Goal: Find contact information: Find contact information

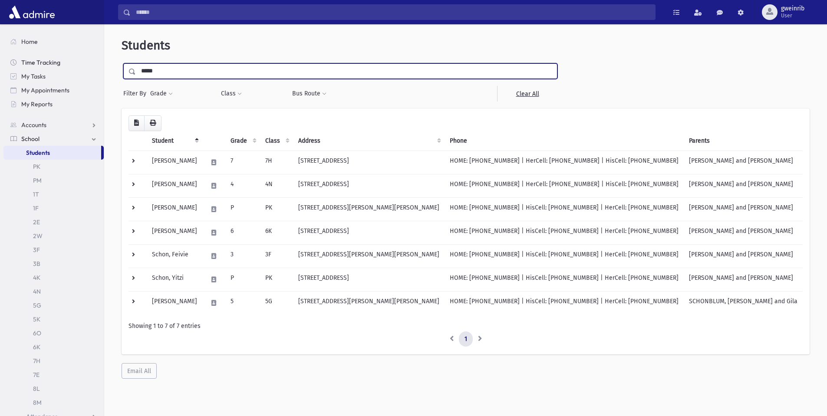
drag, startPoint x: 171, startPoint y: 70, endPoint x: 19, endPoint y: 59, distance: 151.9
click at [19, 59] on div "Search Results All Accounts" at bounding box center [413, 219] width 827 height 439
click at [54, 165] on link "PK" at bounding box center [53, 167] width 100 height 14
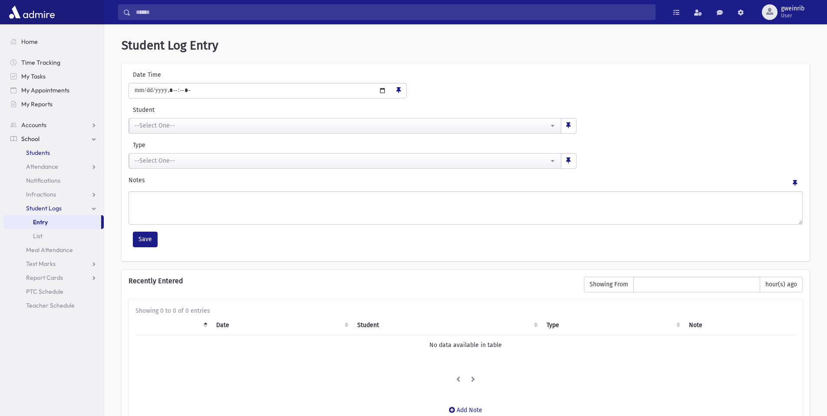
click at [58, 152] on link "Students" at bounding box center [53, 153] width 100 height 14
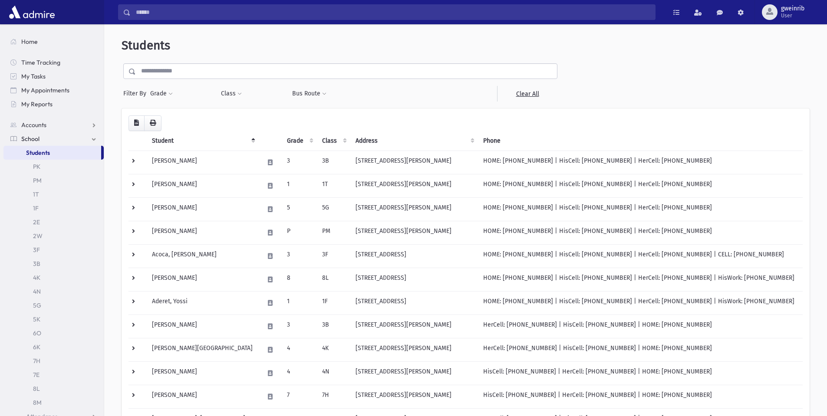
click at [199, 68] on input "text" at bounding box center [346, 71] width 421 height 16
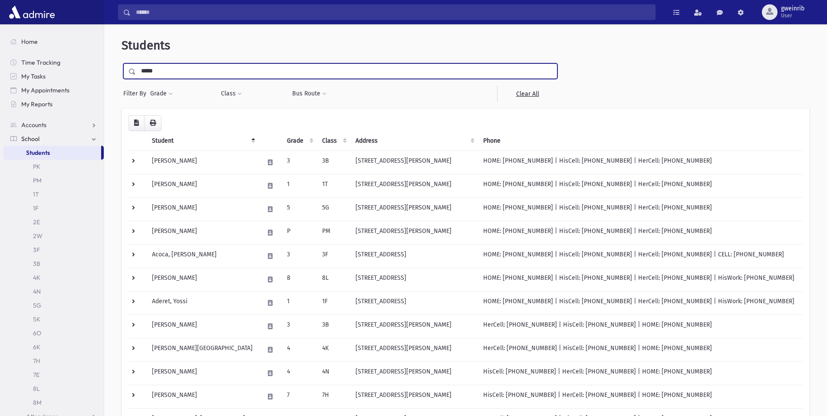
type input "*****"
click at [122, 63] on input "submit" at bounding box center [134, 69] width 24 height 12
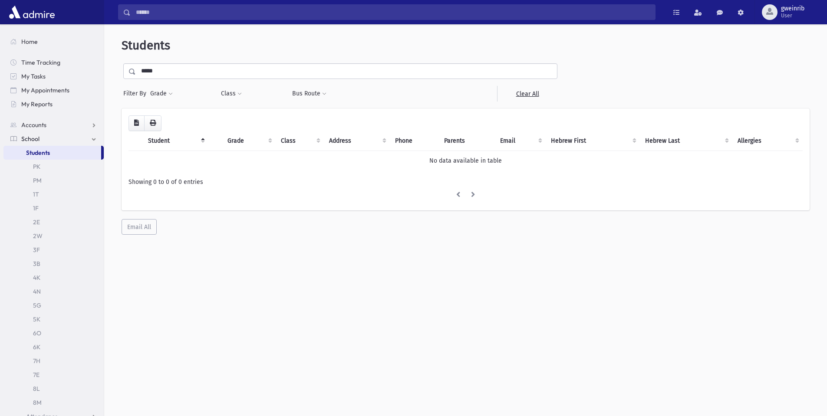
click at [201, 69] on input "*****" at bounding box center [346, 71] width 421 height 16
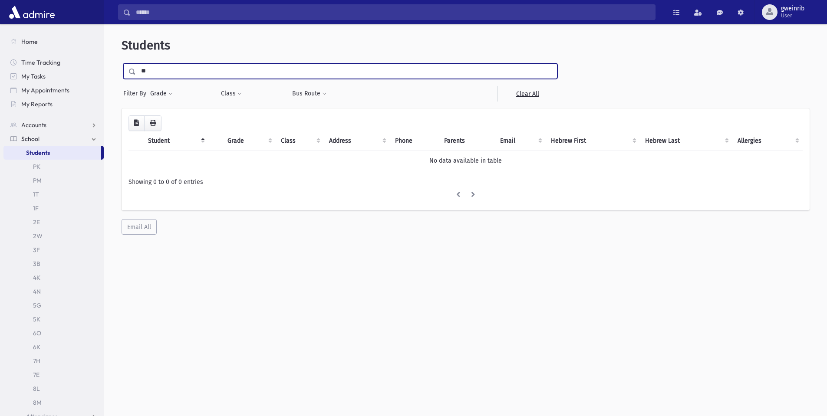
type input "*"
type input "*****"
click at [122, 63] on input "submit" at bounding box center [134, 69] width 24 height 12
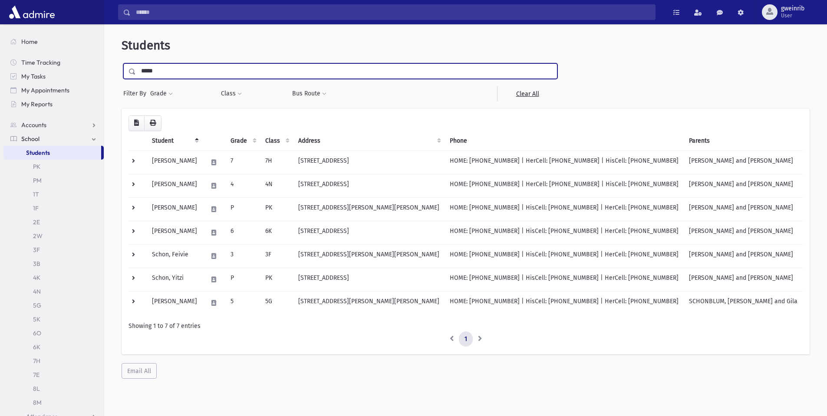
drag, startPoint x: 171, startPoint y: 67, endPoint x: 126, endPoint y: 67, distance: 45.1
click at [126, 67] on div "*****" at bounding box center [340, 71] width 434 height 16
type input "******"
click at [122, 63] on input "submit" at bounding box center [134, 69] width 24 height 12
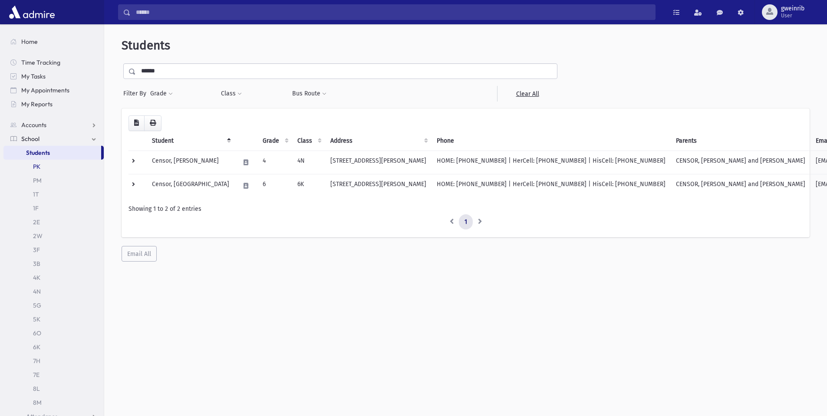
click at [59, 173] on link "PK" at bounding box center [53, 167] width 100 height 14
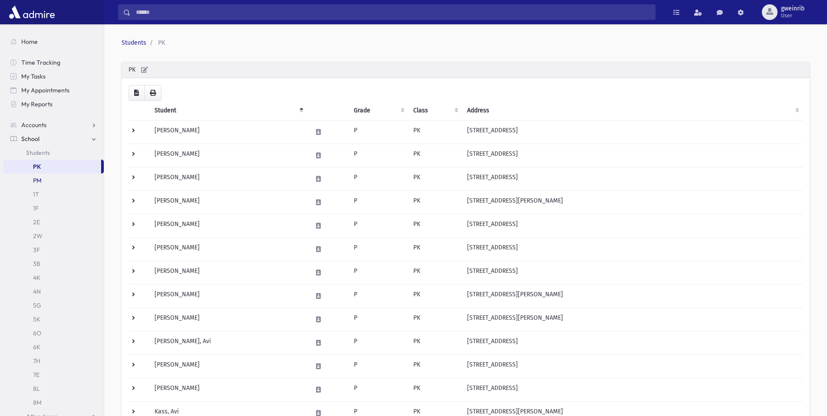
click at [50, 184] on link "PM" at bounding box center [53, 181] width 100 height 14
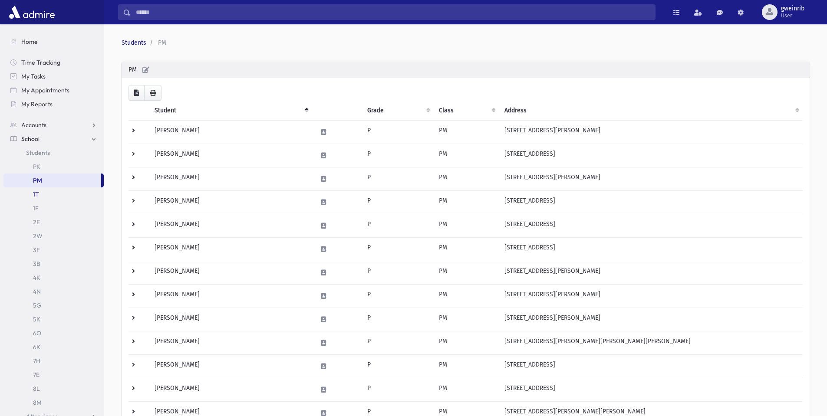
click at [50, 189] on link "1T" at bounding box center [53, 195] width 100 height 14
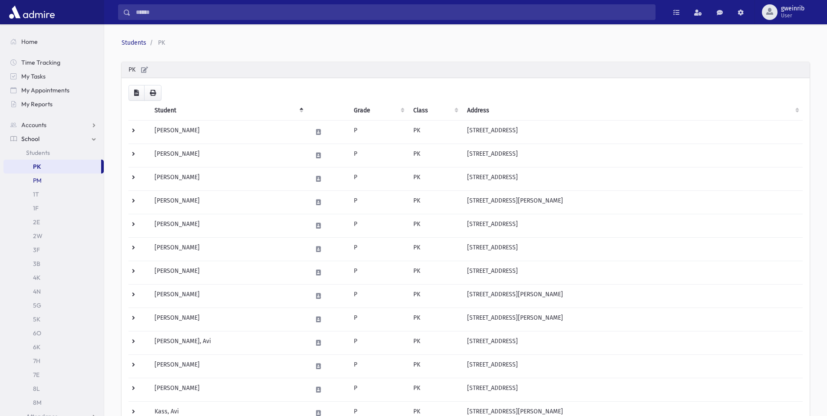
click at [54, 186] on link "PM" at bounding box center [53, 181] width 100 height 14
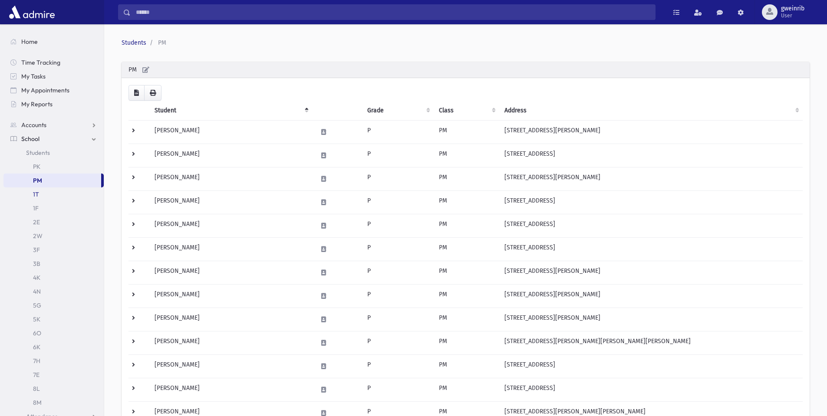
click at [53, 194] on link "1T" at bounding box center [53, 195] width 100 height 14
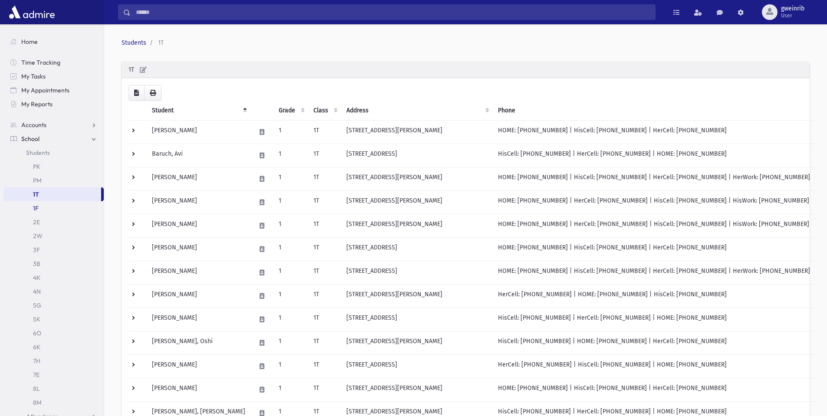
click at [52, 209] on link "1F" at bounding box center [53, 208] width 100 height 14
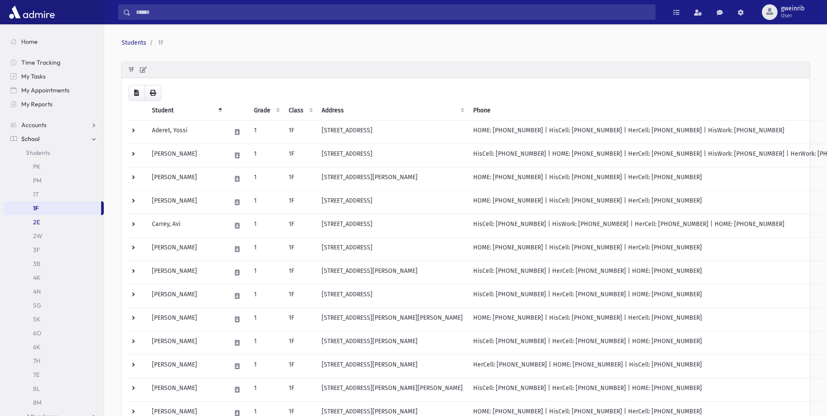
click at [52, 219] on link "2E" at bounding box center [53, 222] width 100 height 14
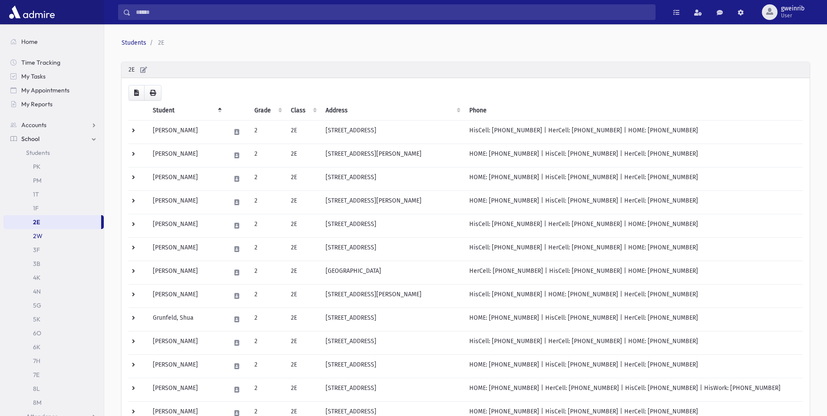
click at [50, 234] on link "2W" at bounding box center [53, 236] width 100 height 14
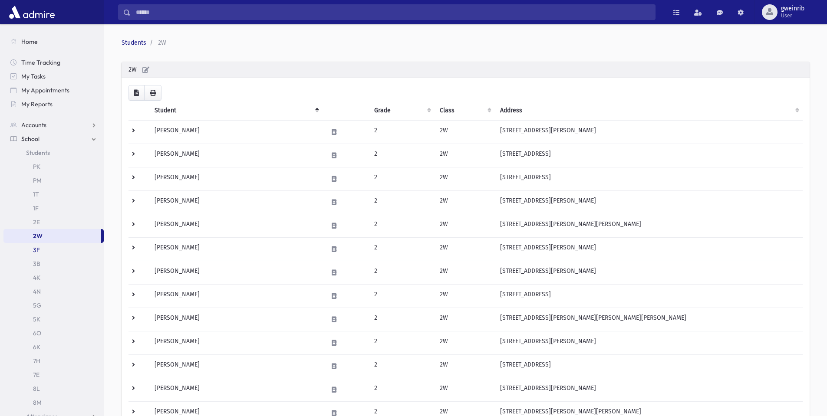
click at [46, 250] on link "3F" at bounding box center [53, 250] width 100 height 14
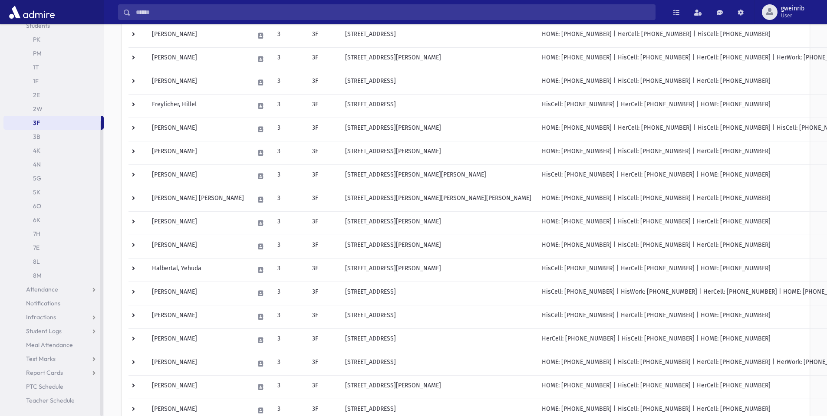
scroll to position [174, 0]
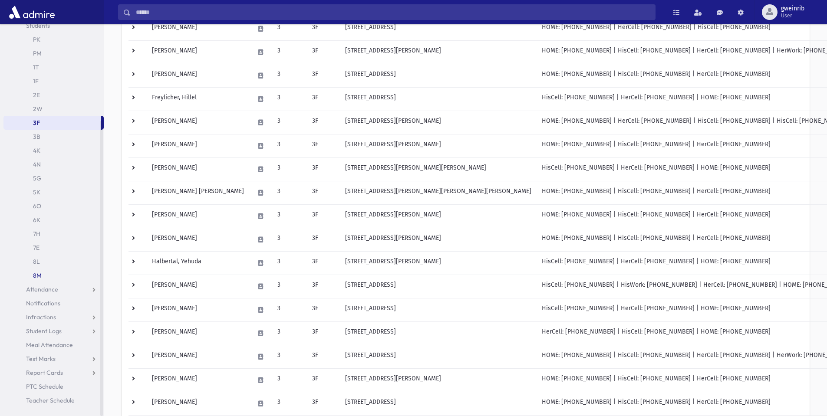
click at [41, 277] on link "8M" at bounding box center [53, 276] width 100 height 14
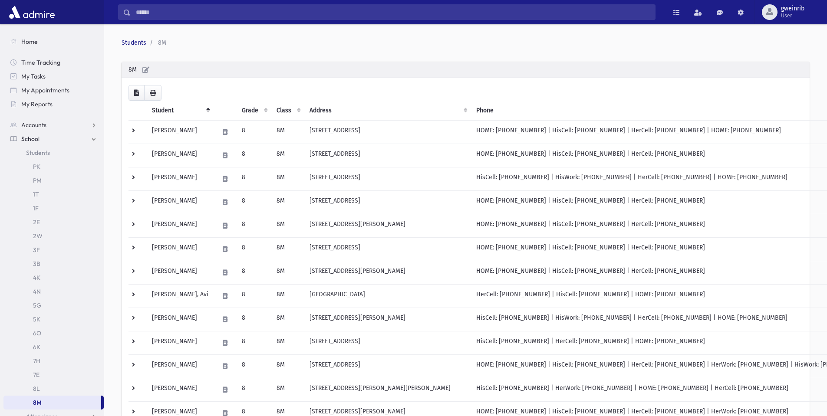
click at [186, 16] on input "Search" at bounding box center [393, 12] width 524 height 16
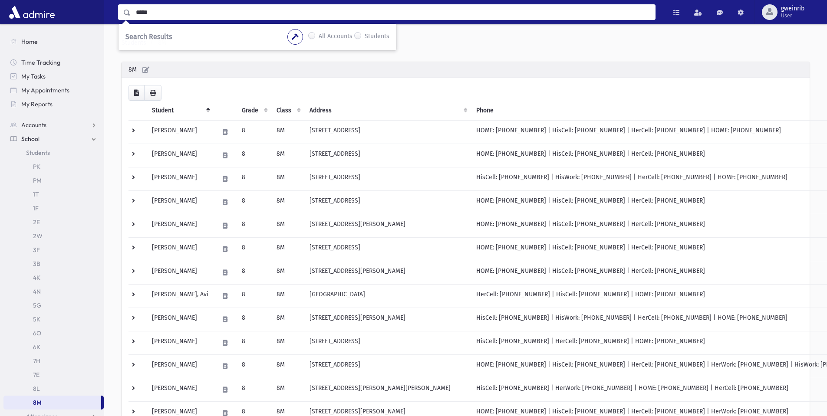
type input "*****"
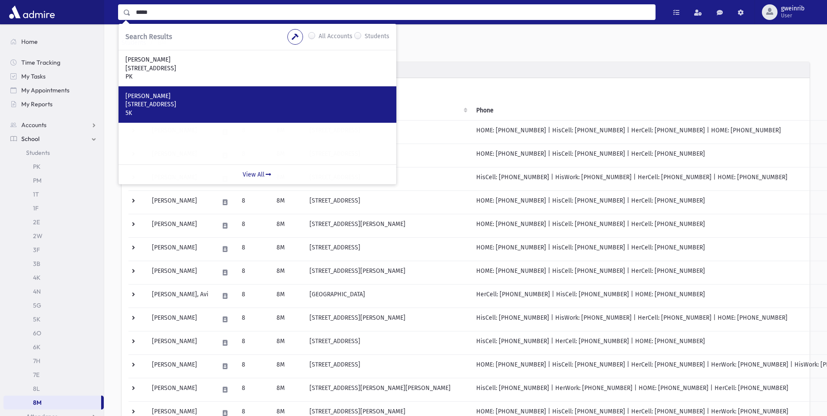
click at [199, 91] on div "Blech, Avraham 1955 Bricksburg Court Toms River, NJ 08755 5K" at bounding box center [257, 104] width 278 height 36
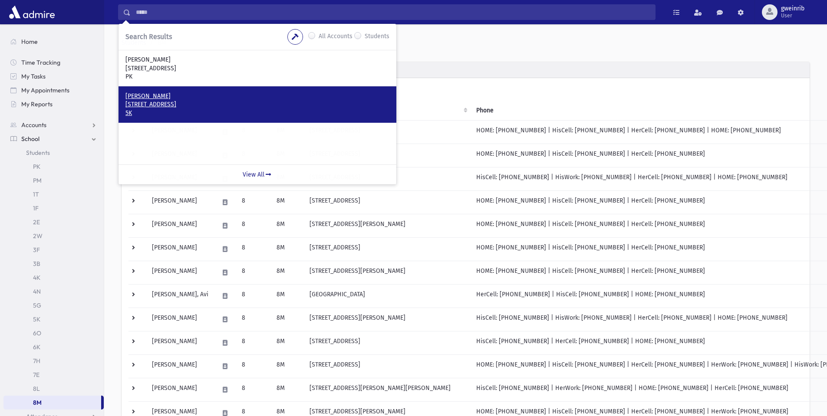
click at [197, 98] on p "Blech, Avraham" at bounding box center [257, 96] width 264 height 9
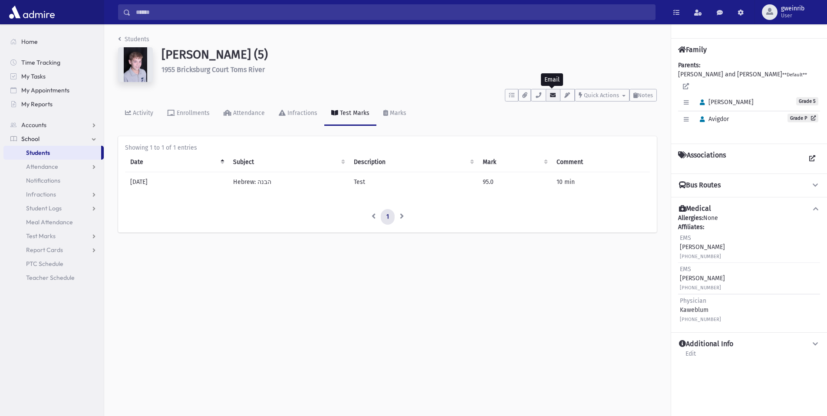
click at [547, 95] on button "button" at bounding box center [553, 95] width 15 height 13
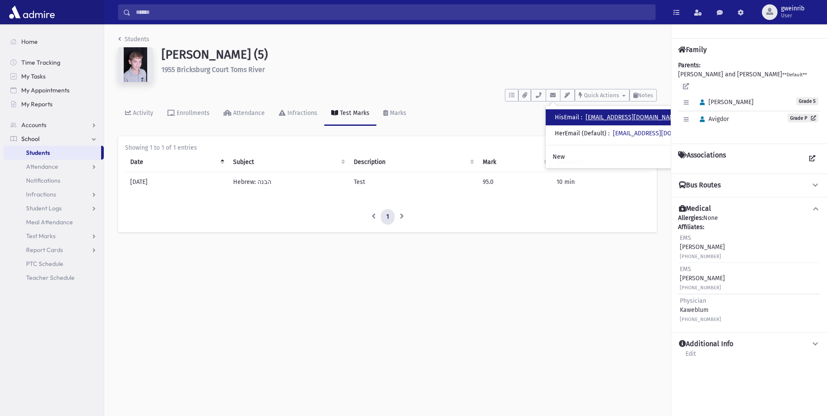
click at [617, 117] on link "yosefblech@gmail.com" at bounding box center [633, 117] width 94 height 7
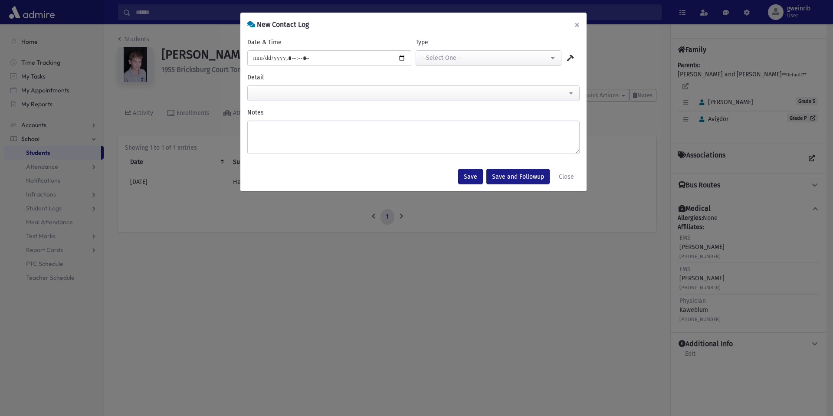
click at [575, 23] on button "×" at bounding box center [577, 25] width 19 height 24
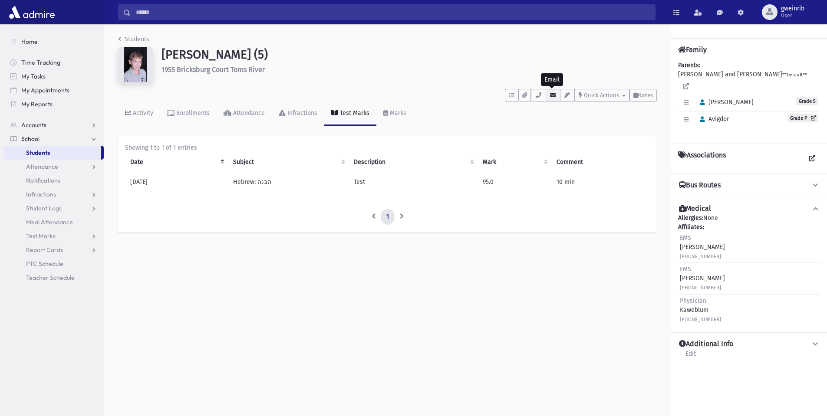
click at [553, 97] on icon "button" at bounding box center [553, 95] width 7 height 6
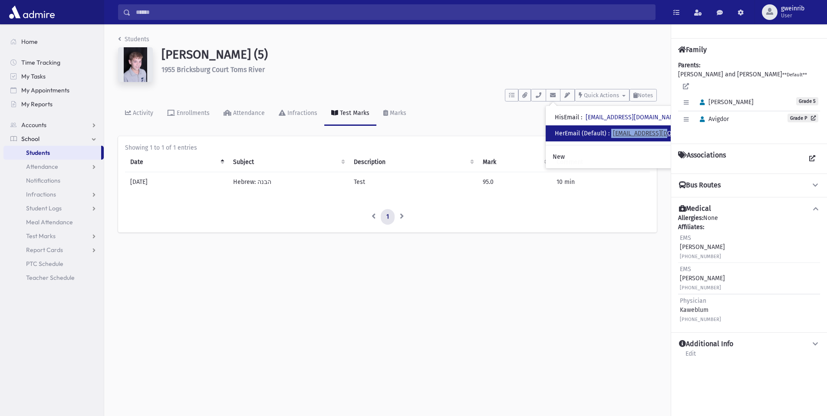
drag, startPoint x: 613, startPoint y: 133, endPoint x: 668, endPoint y: 130, distance: 55.6
click at [668, 130] on div "HerEmail (Default) : chedvab92@gmail.com" at bounding box center [631, 133] width 152 height 9
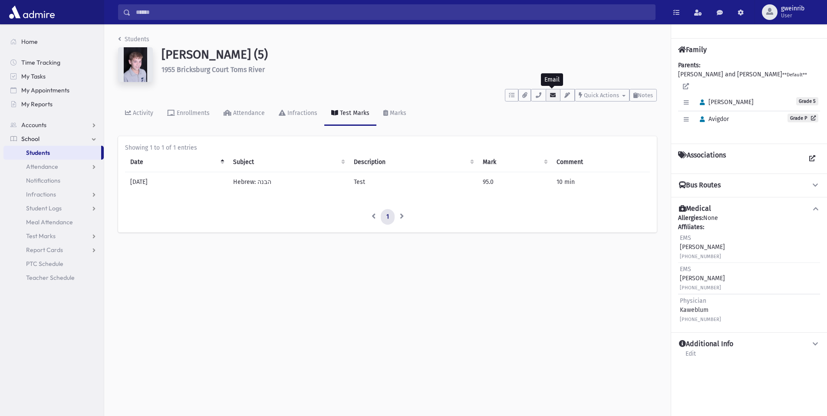
click at [551, 98] on icon "button" at bounding box center [553, 95] width 7 height 6
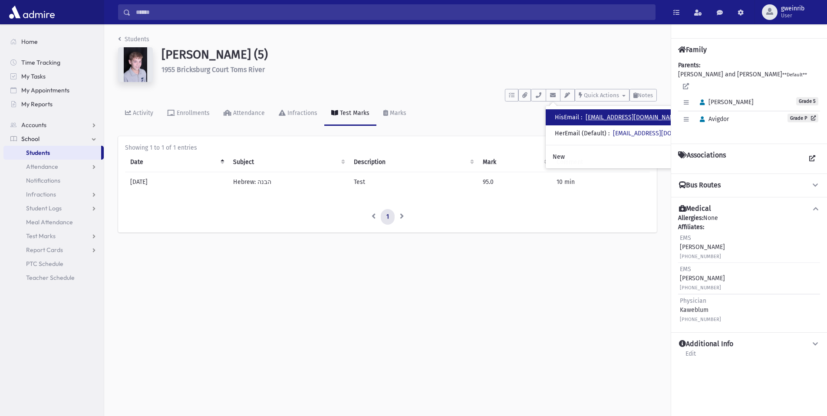
click at [609, 116] on link "yosefblech@gmail.com" at bounding box center [633, 117] width 94 height 7
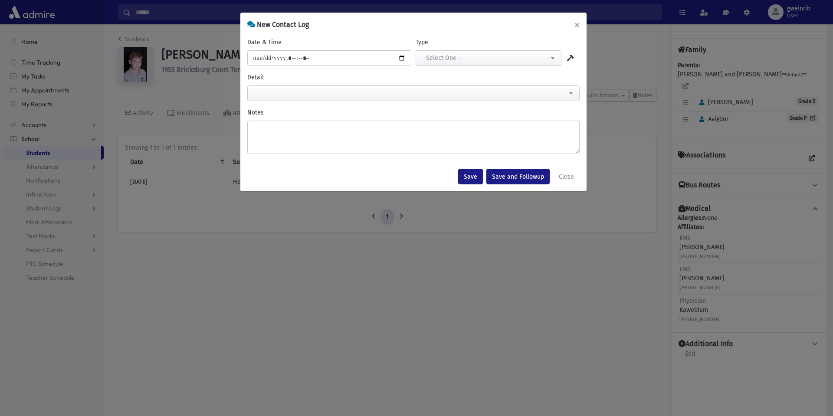
click at [579, 23] on button "×" at bounding box center [577, 25] width 19 height 24
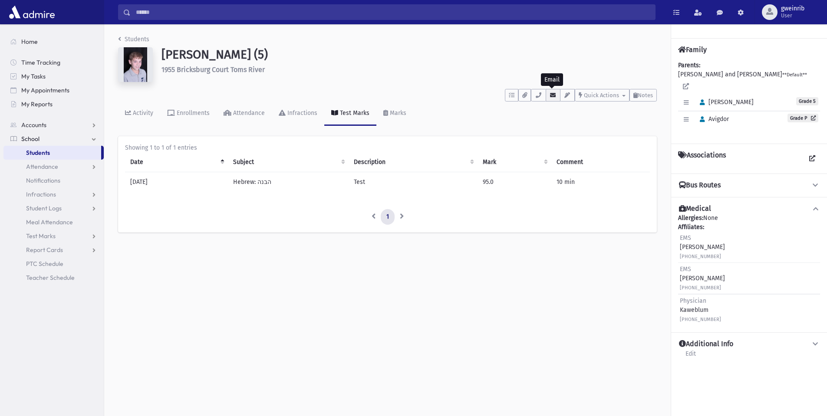
click at [548, 93] on button "button" at bounding box center [553, 95] width 15 height 13
click at [540, 97] on icon "button" at bounding box center [538, 95] width 7 height 6
